Goal: Register for event/course

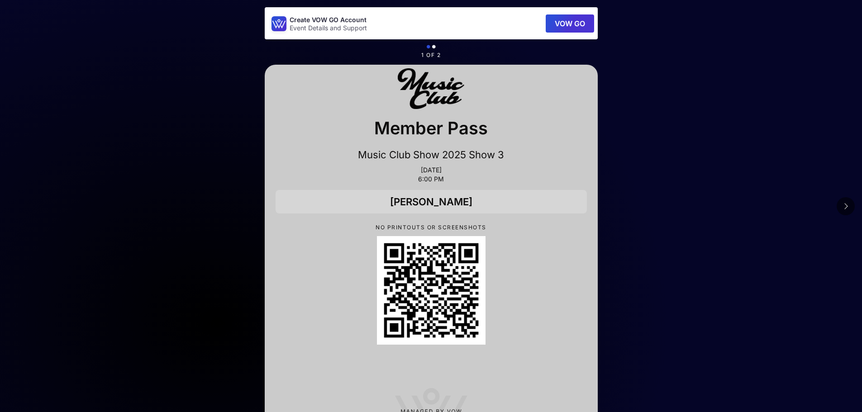
click at [569, 23] on button "VOW GO" at bounding box center [570, 23] width 48 height 18
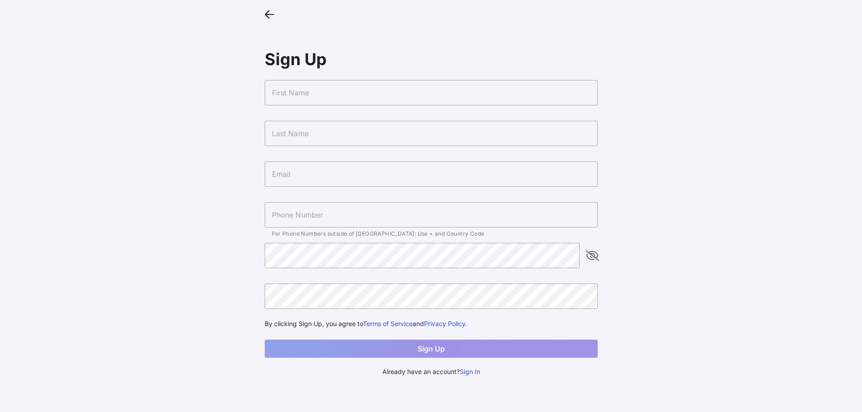
click at [471, 370] on button "Sign In" at bounding box center [470, 372] width 20 height 10
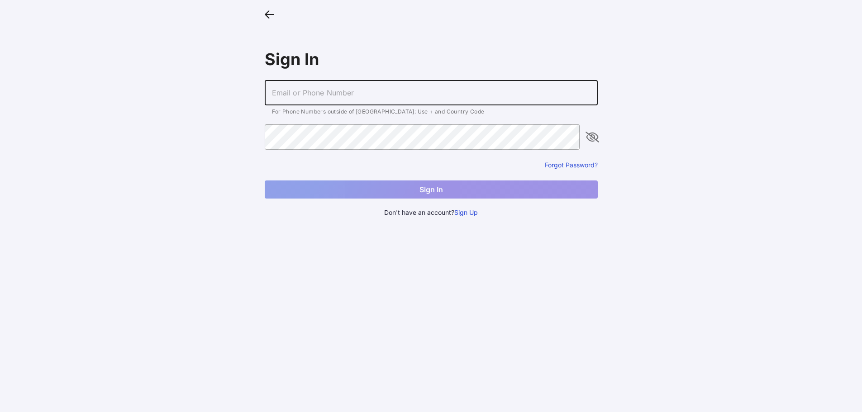
click at [295, 89] on input "text" at bounding box center [431, 92] width 333 height 25
type input "[PERSON_NAME][EMAIL_ADDRESS][PERSON_NAME][DOMAIN_NAME]"
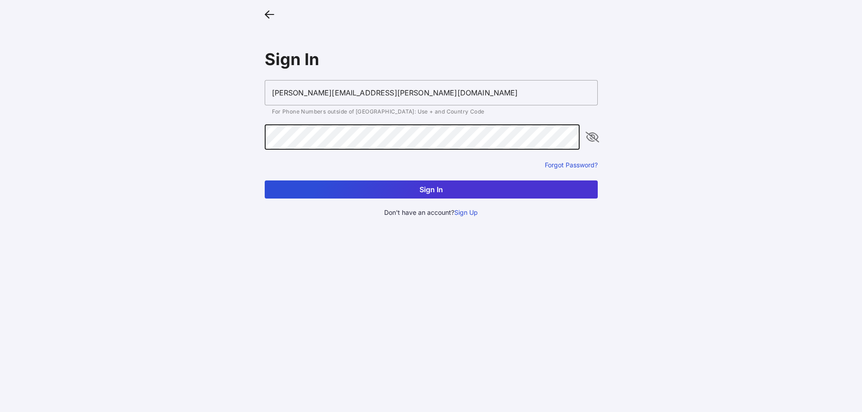
click at [435, 190] on button "Sign In" at bounding box center [431, 189] width 333 height 18
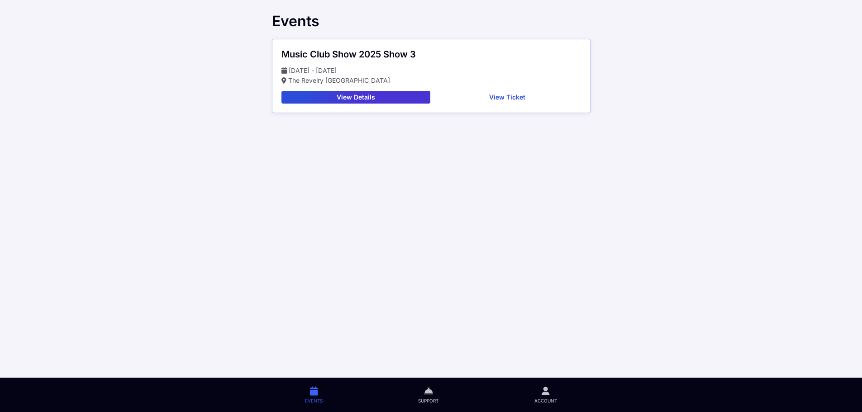
click at [341, 98] on button "View Details" at bounding box center [355, 97] width 149 height 13
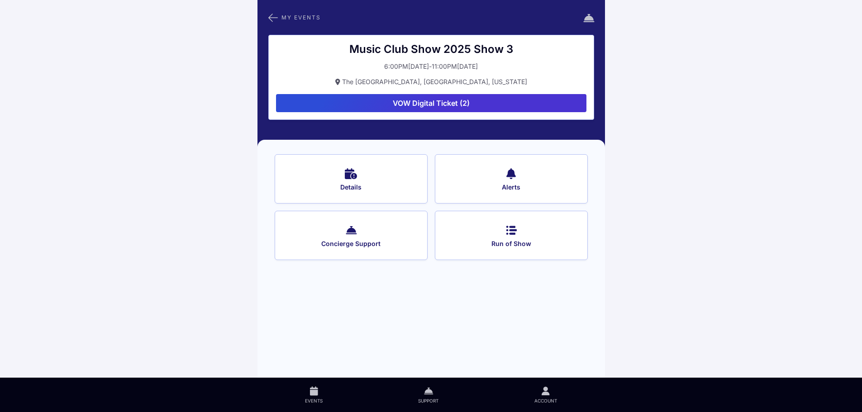
click at [512, 233] on icon at bounding box center [511, 229] width 11 height 13
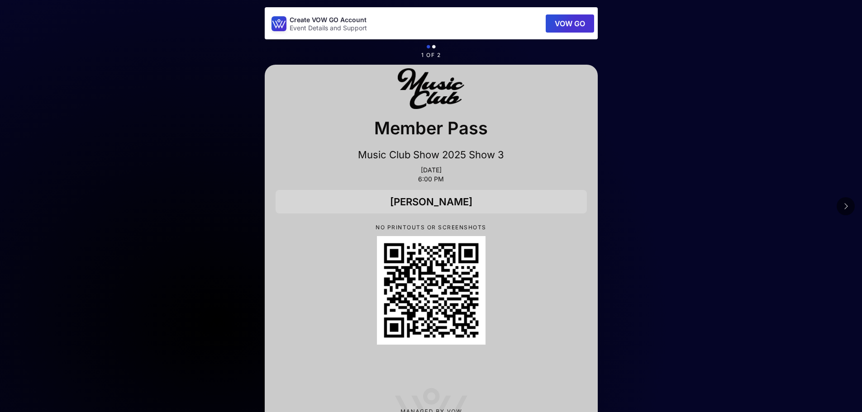
click at [573, 24] on button "VOW GO" at bounding box center [570, 23] width 48 height 18
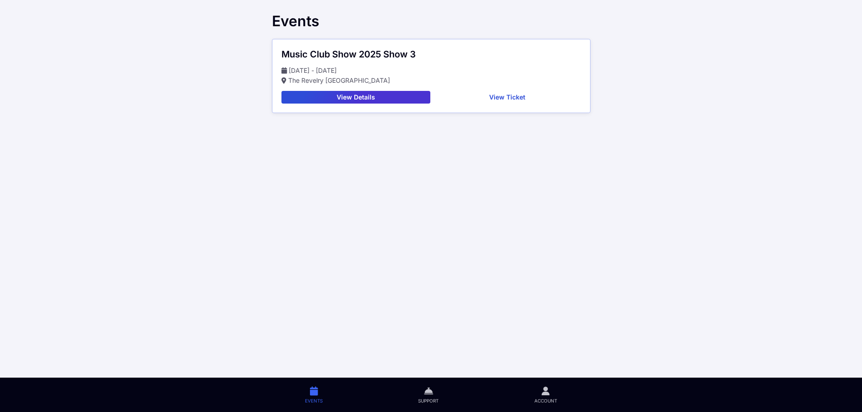
click at [509, 99] on button "View Ticket" at bounding box center [507, 97] width 147 height 13
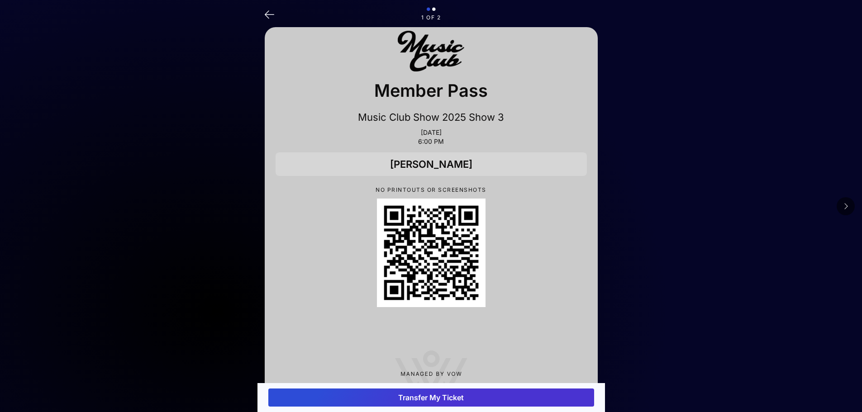
click at [847, 206] on icon at bounding box center [845, 206] width 5 height 7
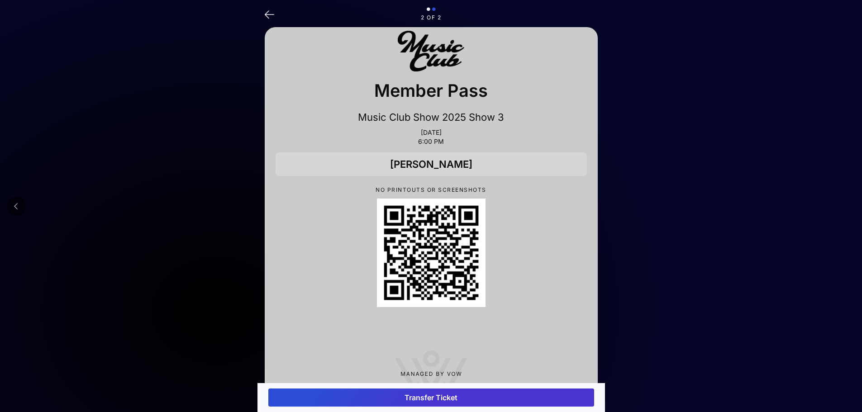
click at [15, 204] on icon at bounding box center [16, 206] width 5 height 7
